Goal: Contribute content

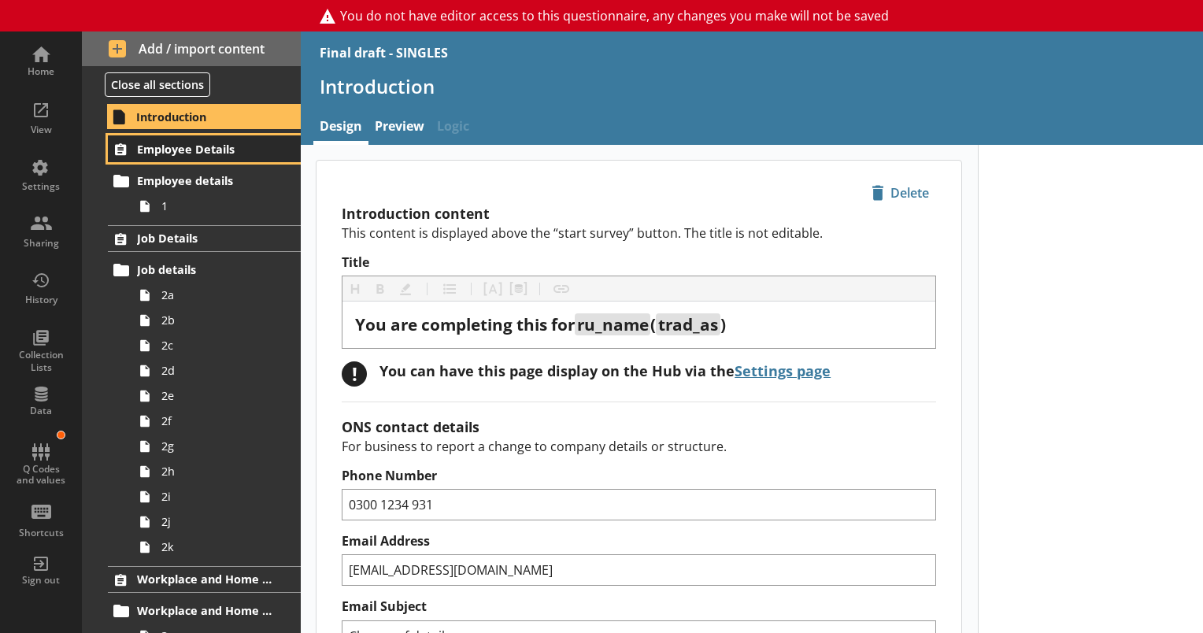
click at [192, 149] on span "Employee Details" at bounding box center [205, 149] width 136 height 15
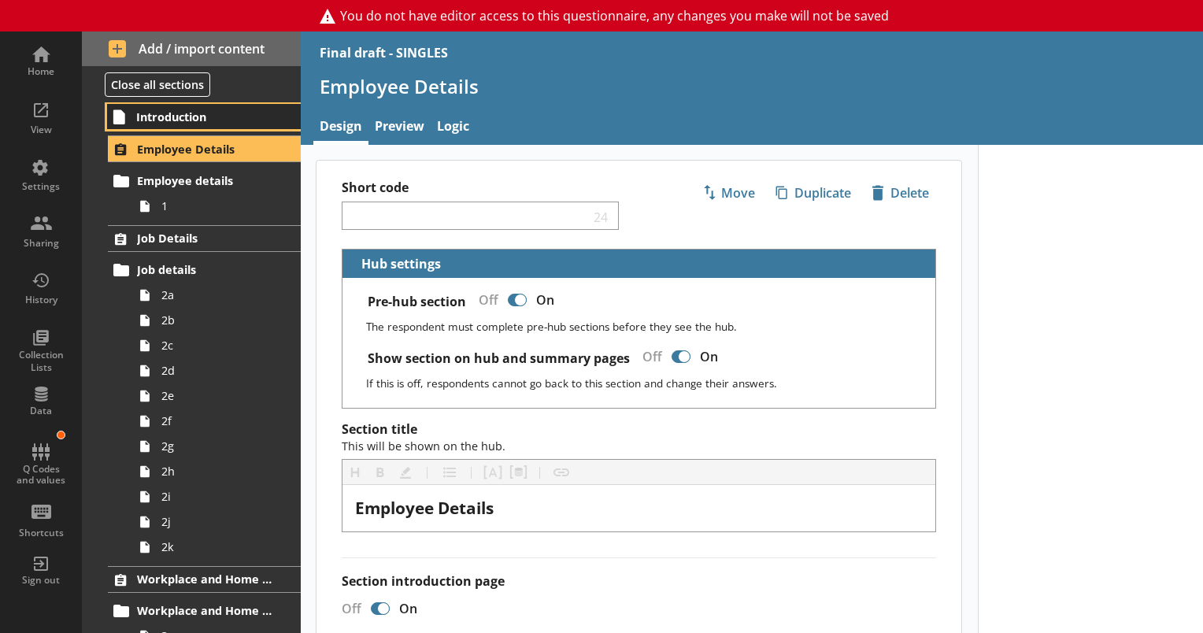
click at [184, 117] on span "Introduction" at bounding box center [204, 116] width 137 height 15
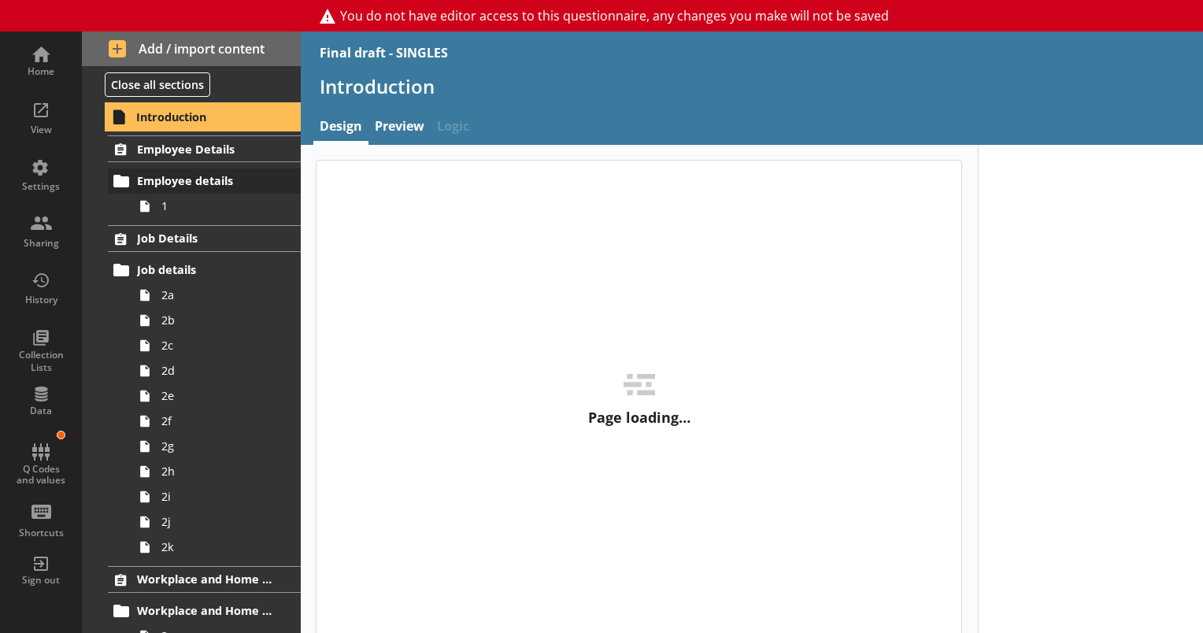
type textarea "x"
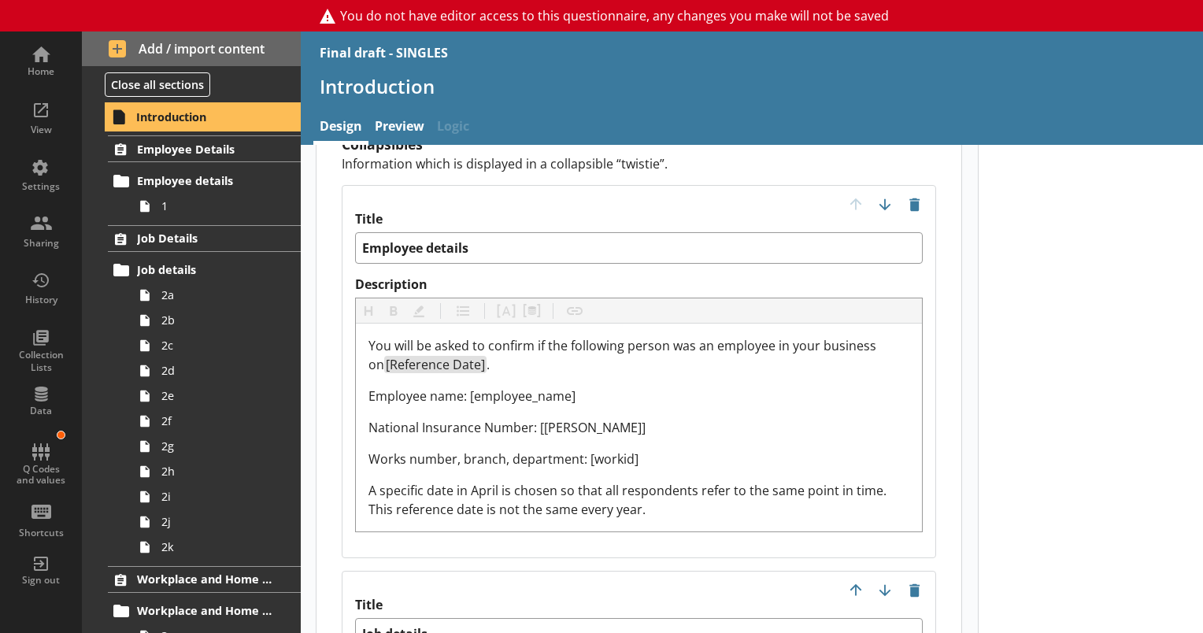
scroll to position [1733, 0]
click at [391, 127] on link "Preview" at bounding box center [400, 128] width 62 height 34
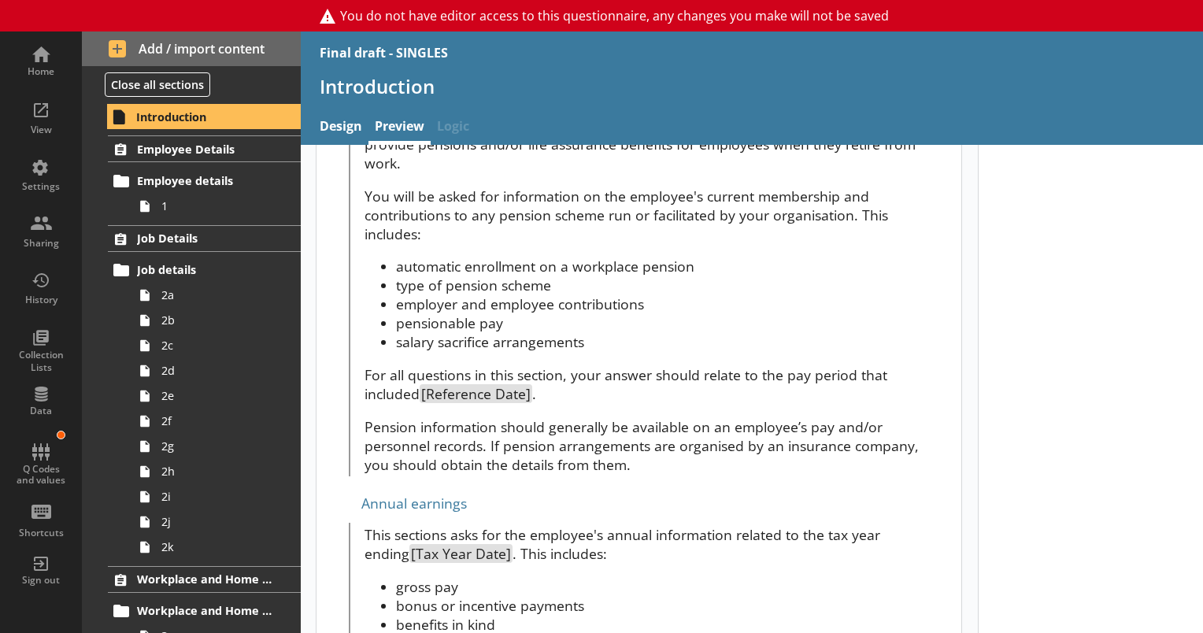
scroll to position [1721, 0]
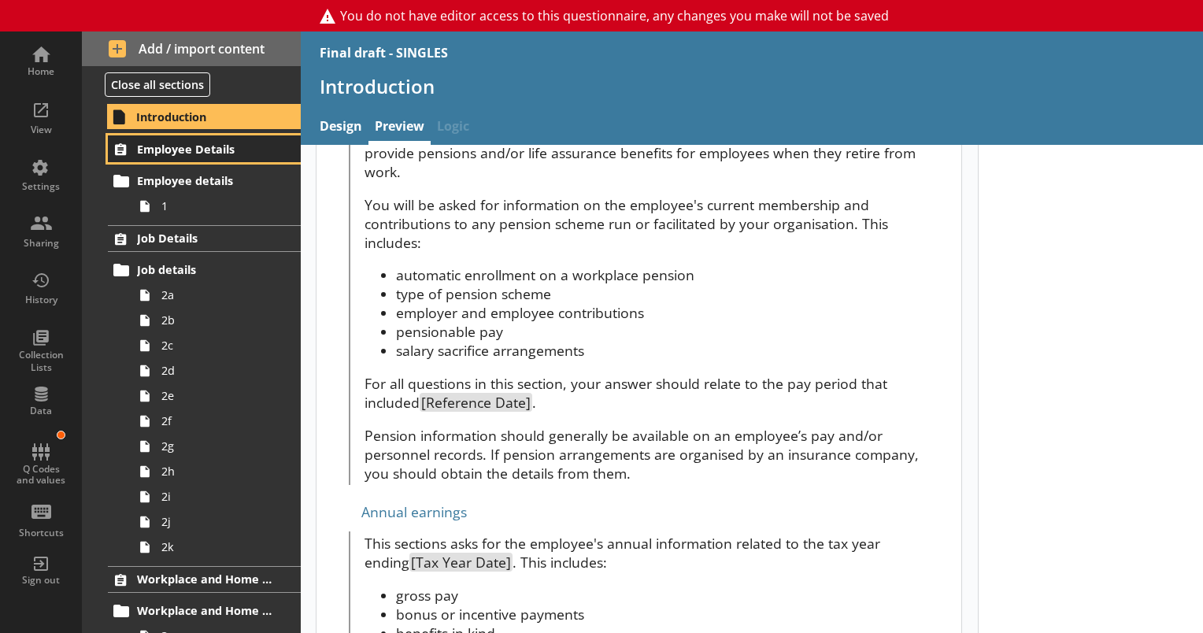
click at [189, 143] on span "Employee Details" at bounding box center [205, 149] width 136 height 15
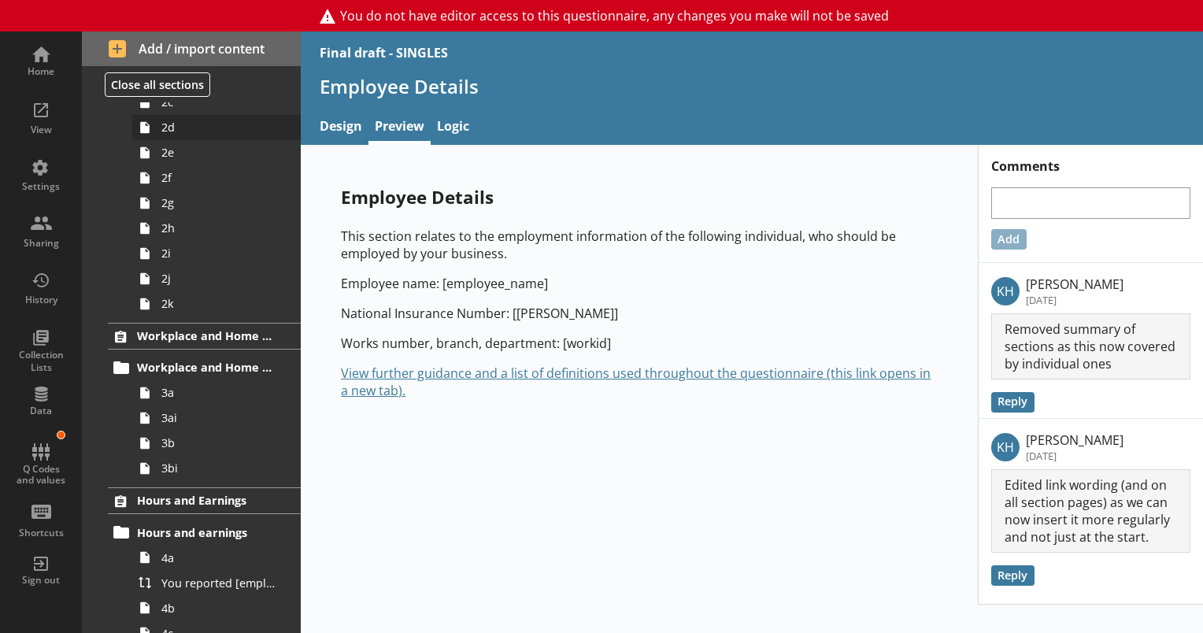
scroll to position [315, 0]
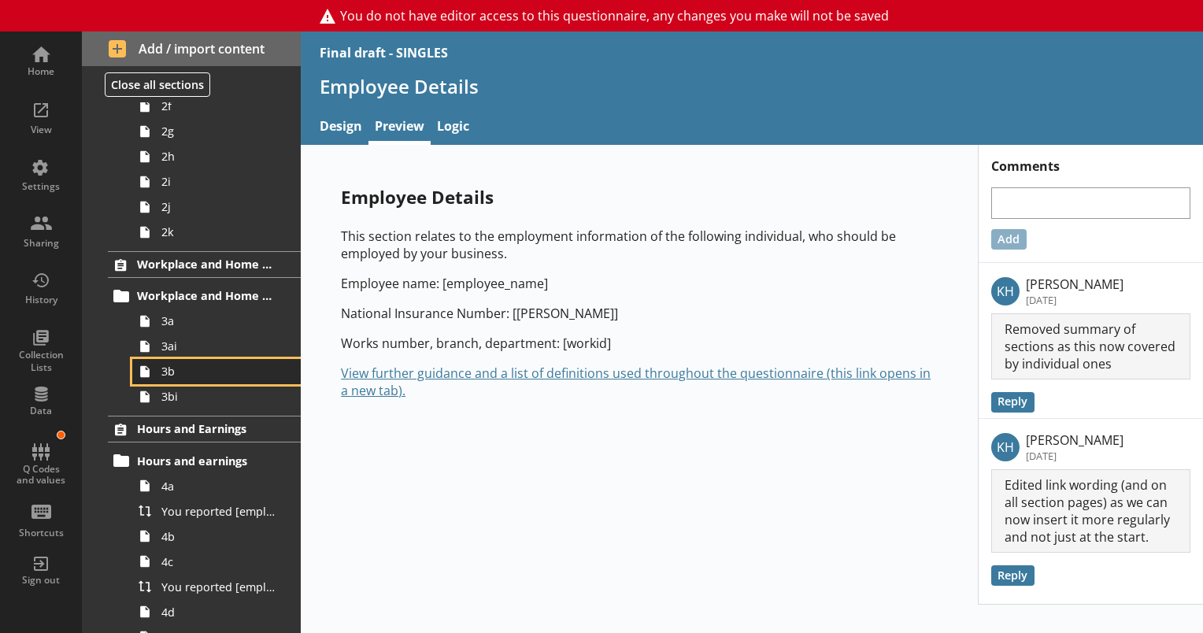
click at [173, 378] on link "3b" at bounding box center [216, 371] width 169 height 25
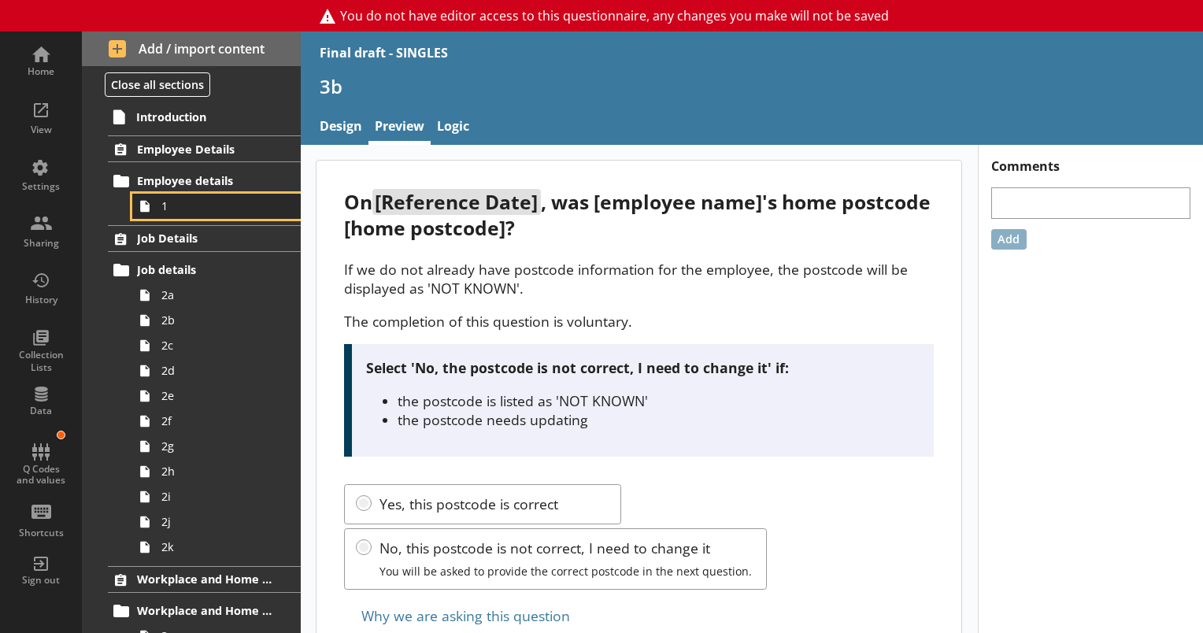
click at [165, 205] on span "1" at bounding box center [220, 205] width 118 height 15
